Goal: Information Seeking & Learning: Learn about a topic

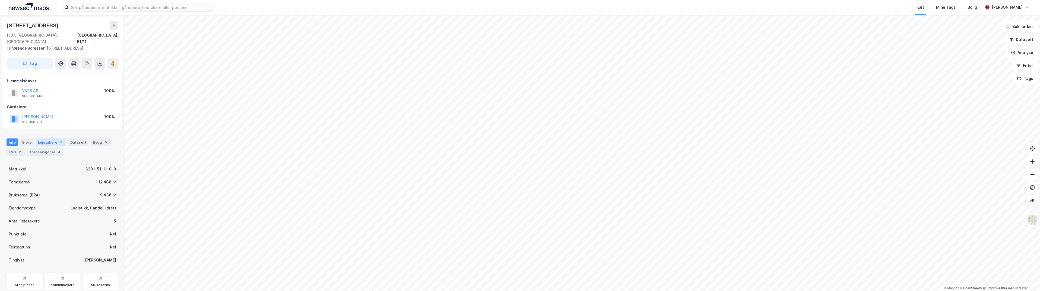
click at [47, 139] on div "Leietakere 5" at bounding box center [51, 143] width 30 height 8
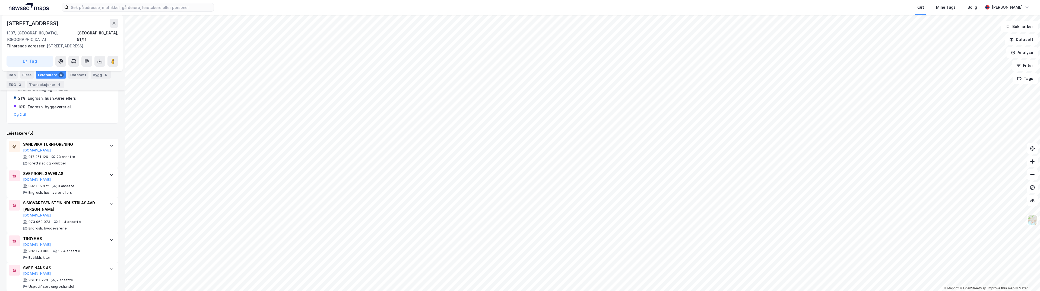
scroll to position [122, 0]
click at [72, 173] on div "SVE PROFILGAVER AS [DOMAIN_NAME]" at bounding box center [63, 175] width 81 height 11
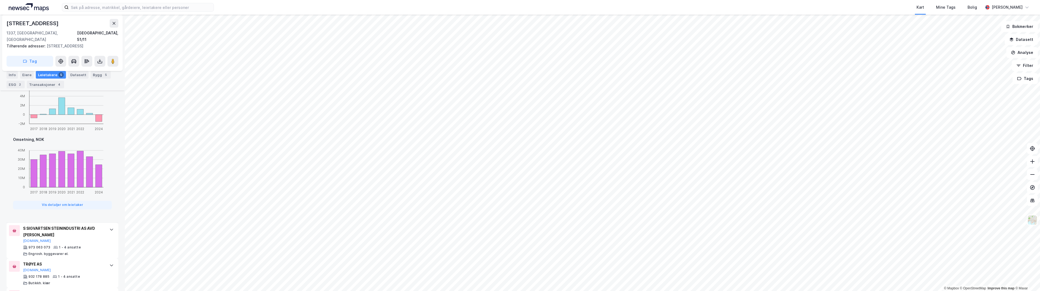
scroll to position [335, 0]
